Goal: Information Seeking & Learning: Learn about a topic

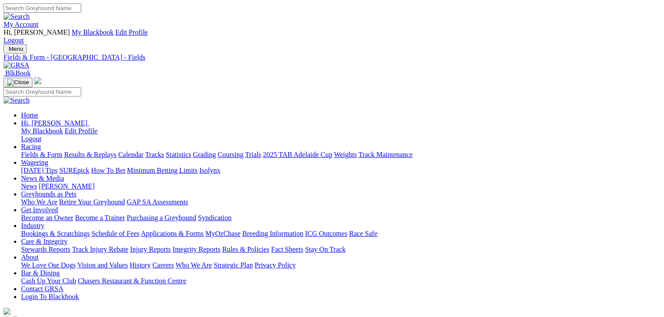
click at [143, 151] on link "Calendar" at bounding box center [130, 154] width 25 height 7
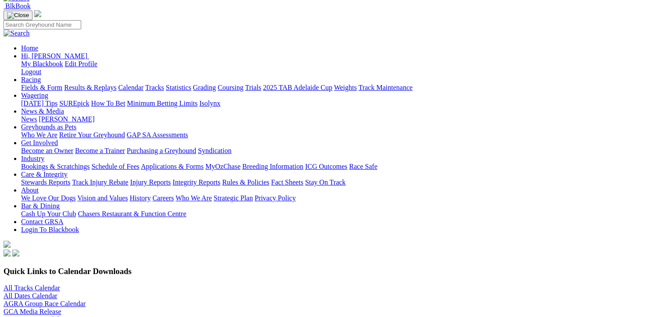
scroll to position [44, 0]
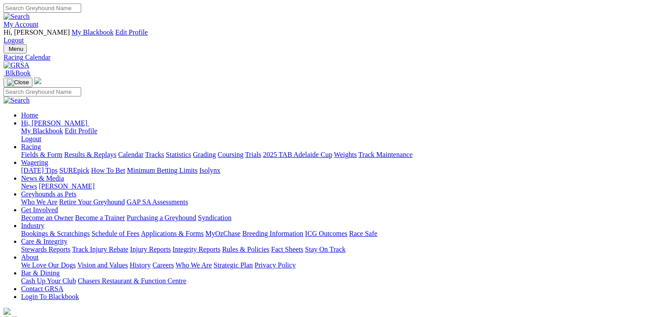
scroll to position [21, 0]
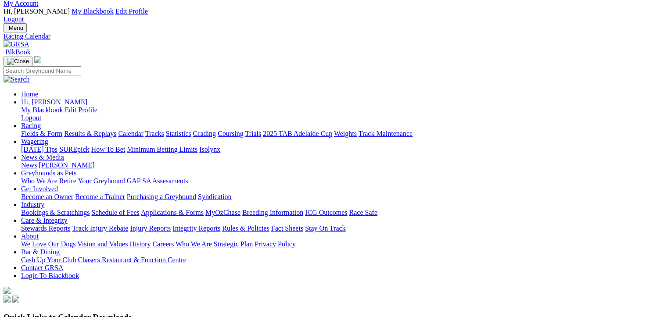
click at [44, 130] on link "Fields & Form" at bounding box center [41, 133] width 41 height 7
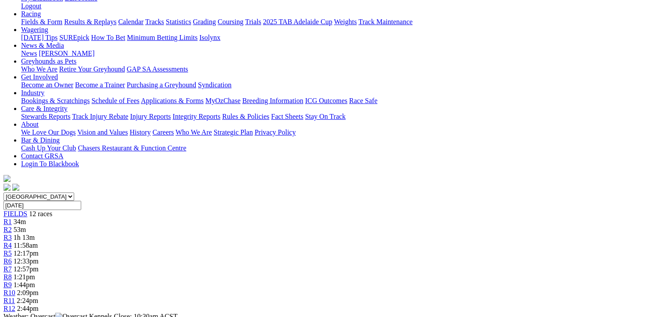
scroll to position [132, 0]
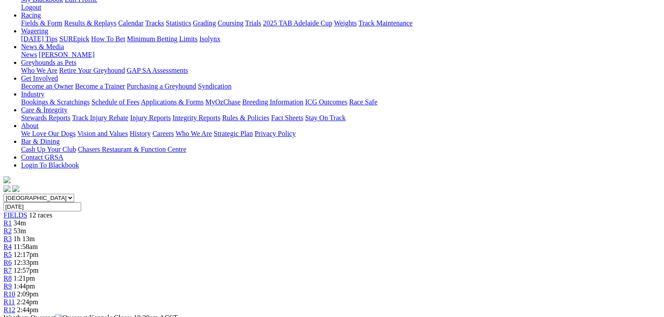
click at [26, 227] on span "53m" at bounding box center [20, 230] width 12 height 7
